Goal: Information Seeking & Learning: Learn about a topic

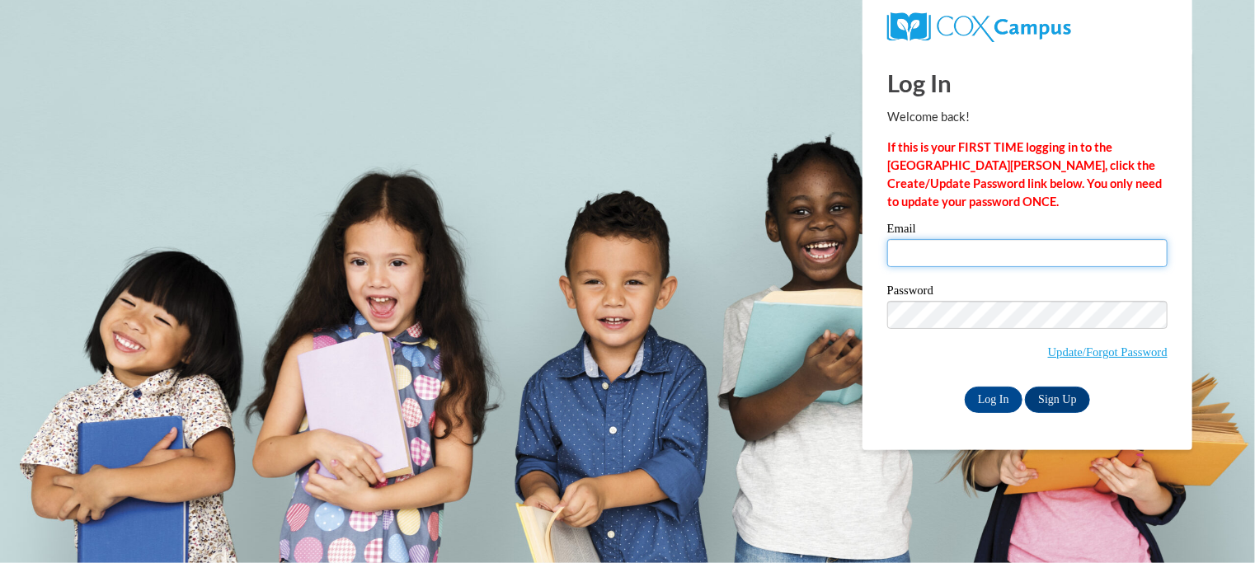
click at [1040, 250] on input "Email" at bounding box center [1027, 253] width 280 height 28
type input "[EMAIL_ADDRESS][DOMAIN_NAME]"
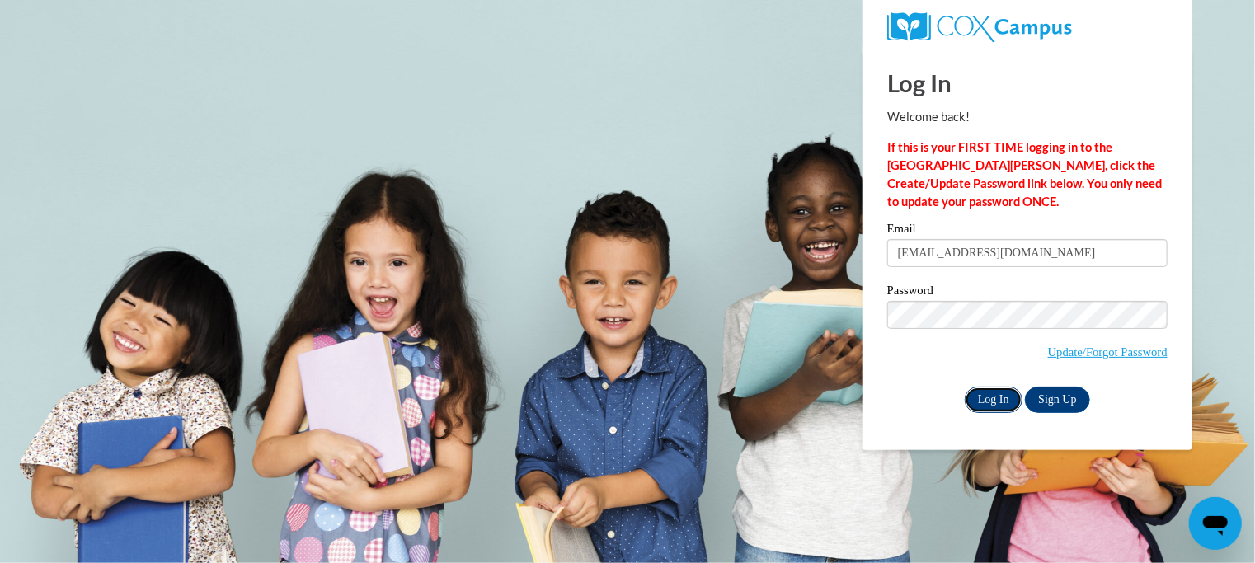
click at [1003, 400] on input "Log In" at bounding box center [994, 400] width 58 height 26
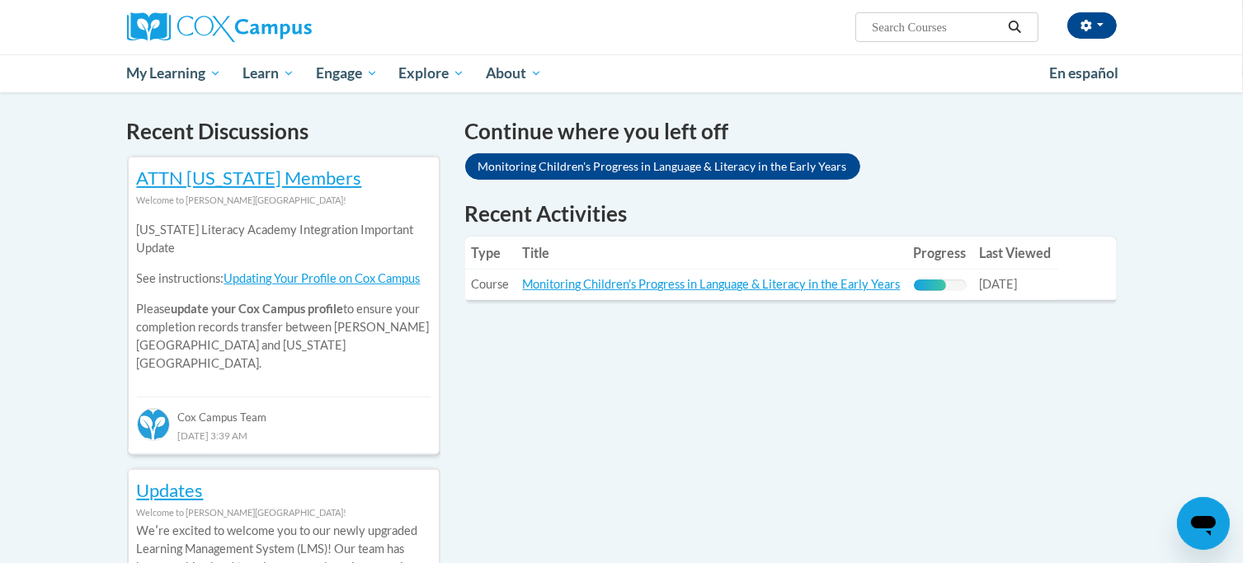
scroll to position [495, 0]
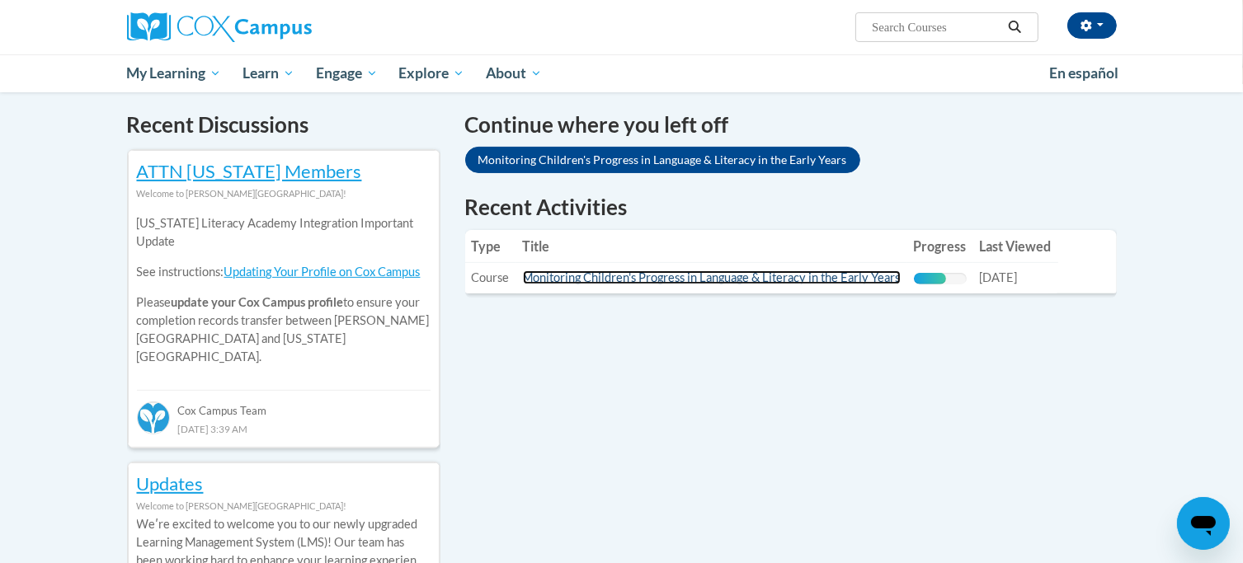
click at [767, 280] on link "Monitoring Children's Progress in Language & Literacy in the Early Years" at bounding box center [712, 278] width 378 height 14
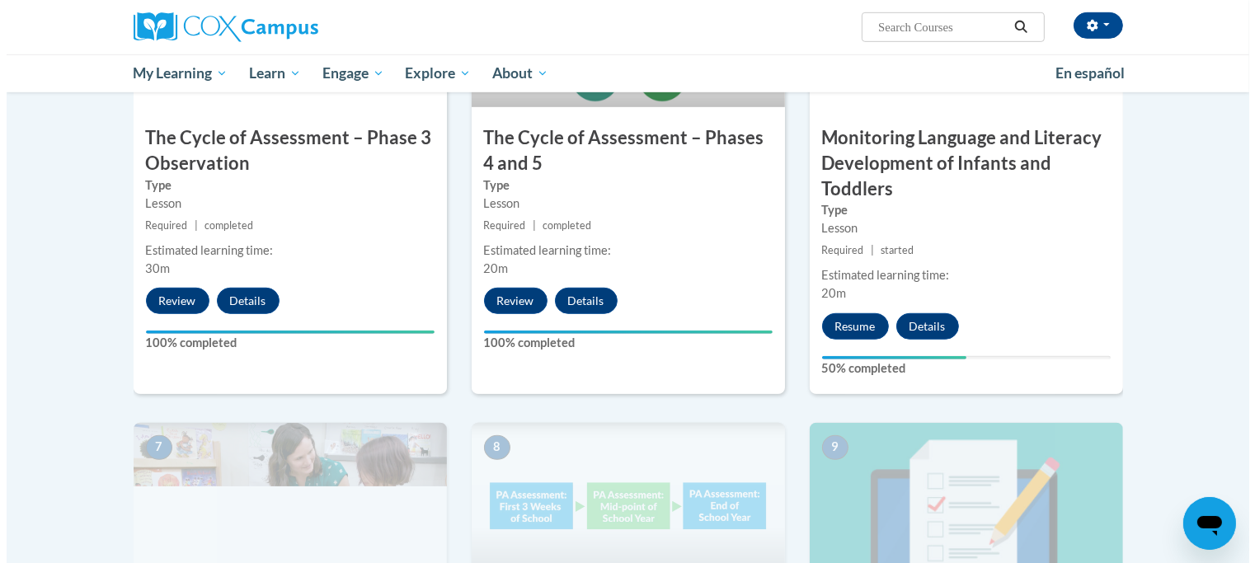
scroll to position [1072, 0]
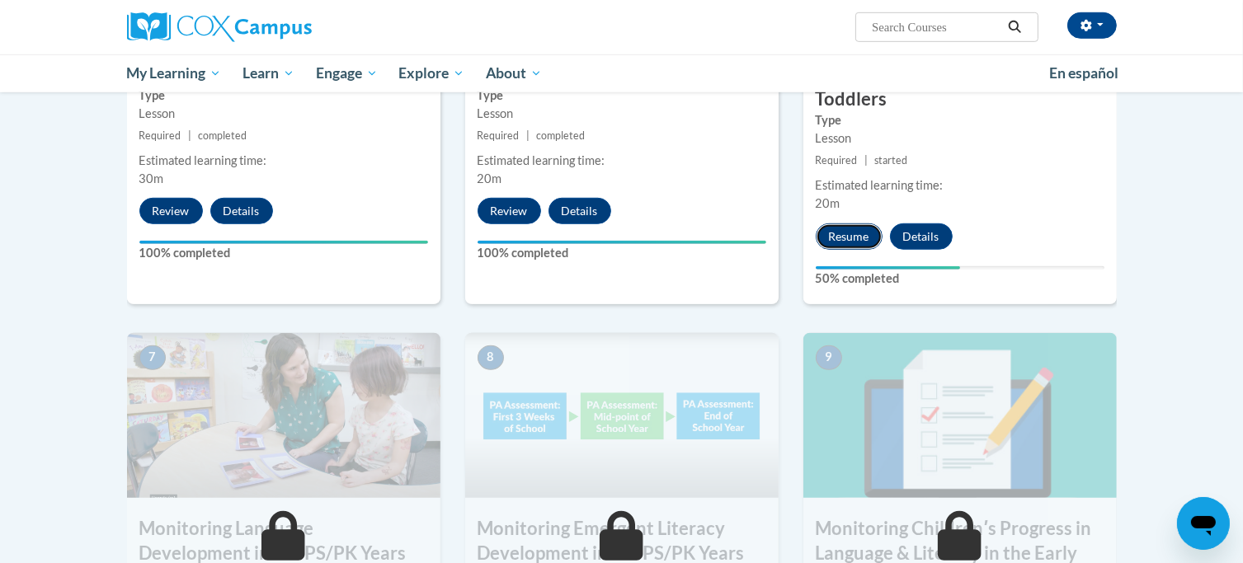
click at [836, 242] on button "Resume" at bounding box center [849, 237] width 67 height 26
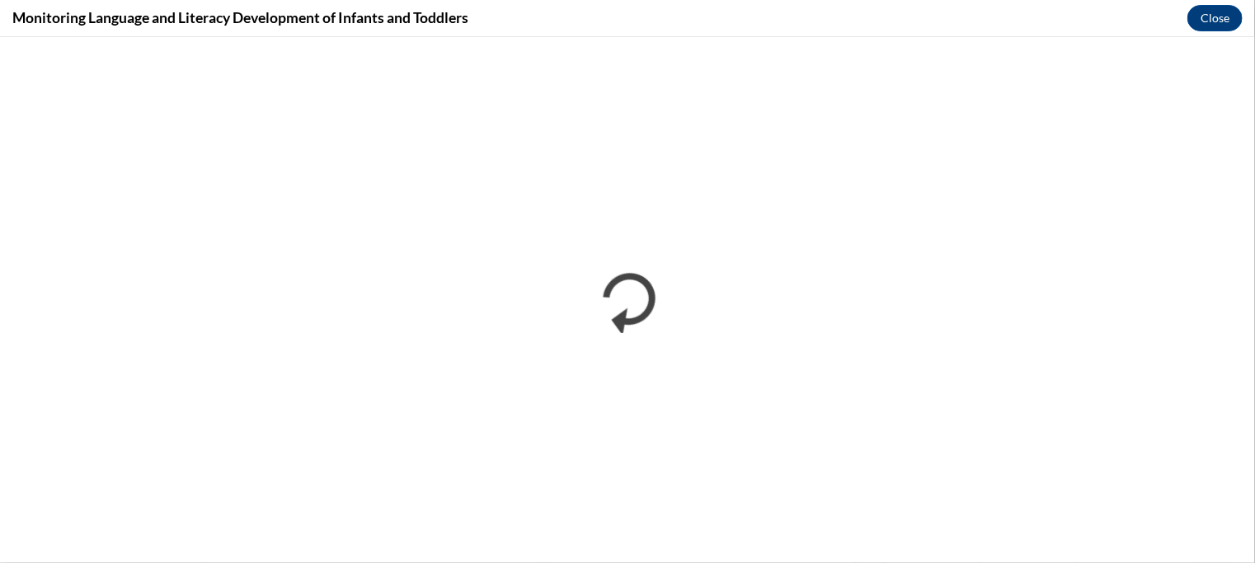
scroll to position [0, 0]
